Goal: Transaction & Acquisition: Purchase product/service

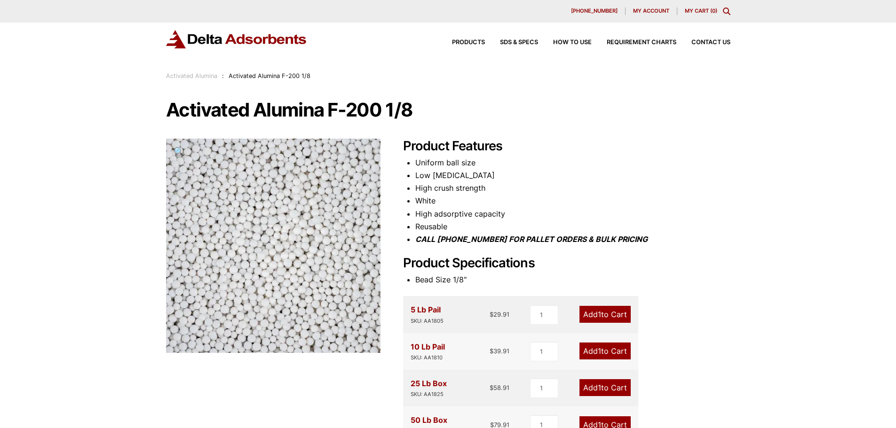
click at [202, 77] on link "Activated Alumina" at bounding box center [191, 75] width 51 height 7
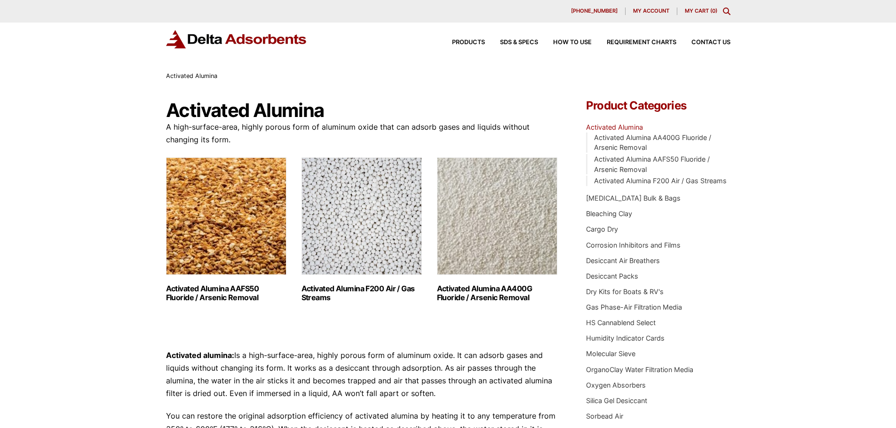
click at [353, 209] on img "Visit product category Activated Alumina F200 Air / Gas Streams" at bounding box center [361, 216] width 120 height 118
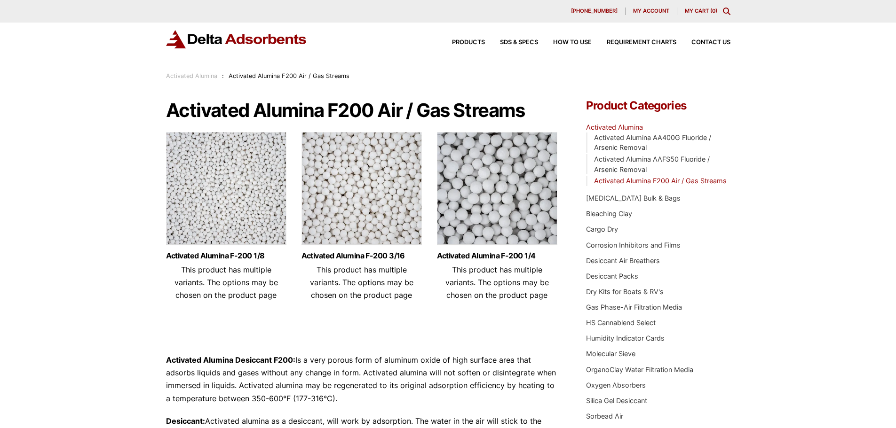
click at [366, 194] on img at bounding box center [361, 191] width 120 height 118
